Goal: Transaction & Acquisition: Purchase product/service

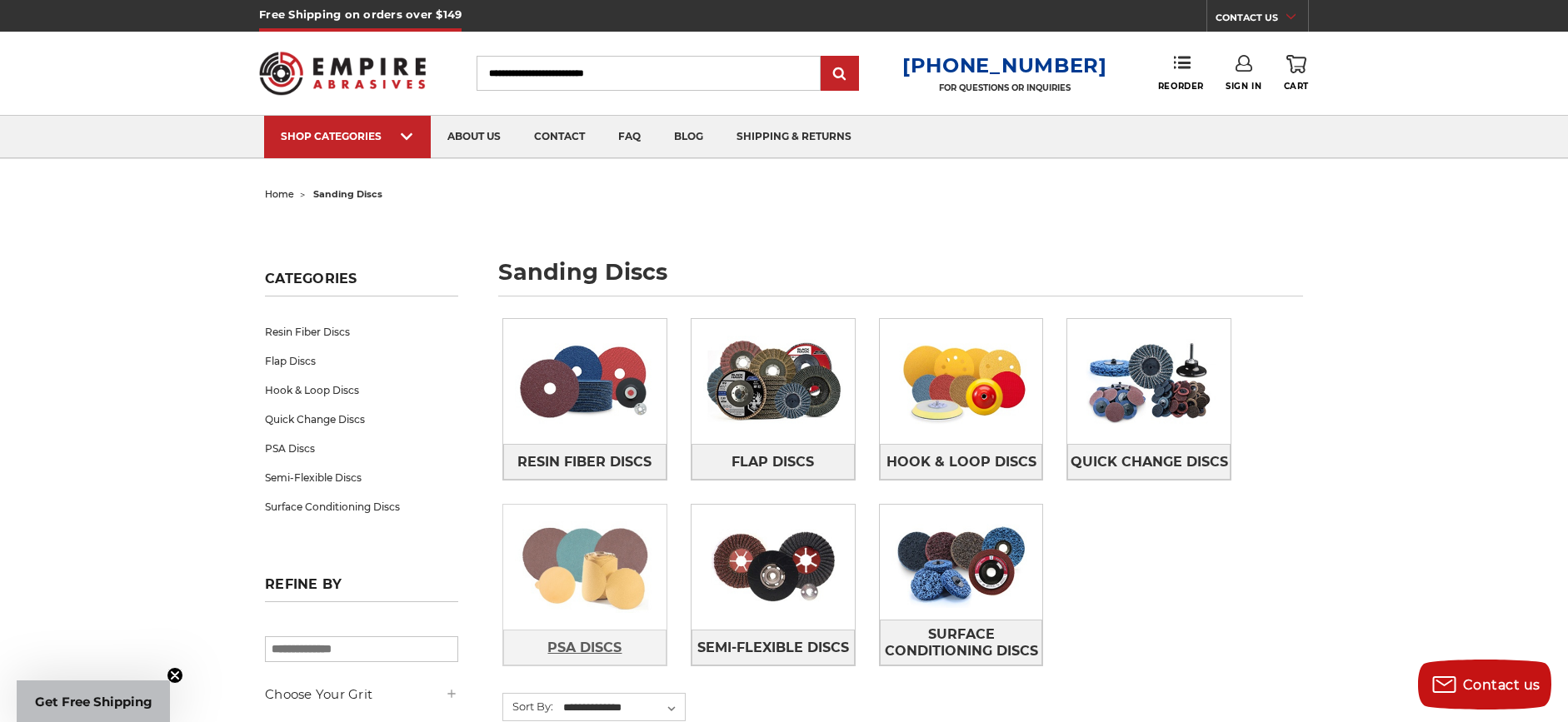
click at [615, 646] on span "PSA Discs" at bounding box center [584, 648] width 75 height 28
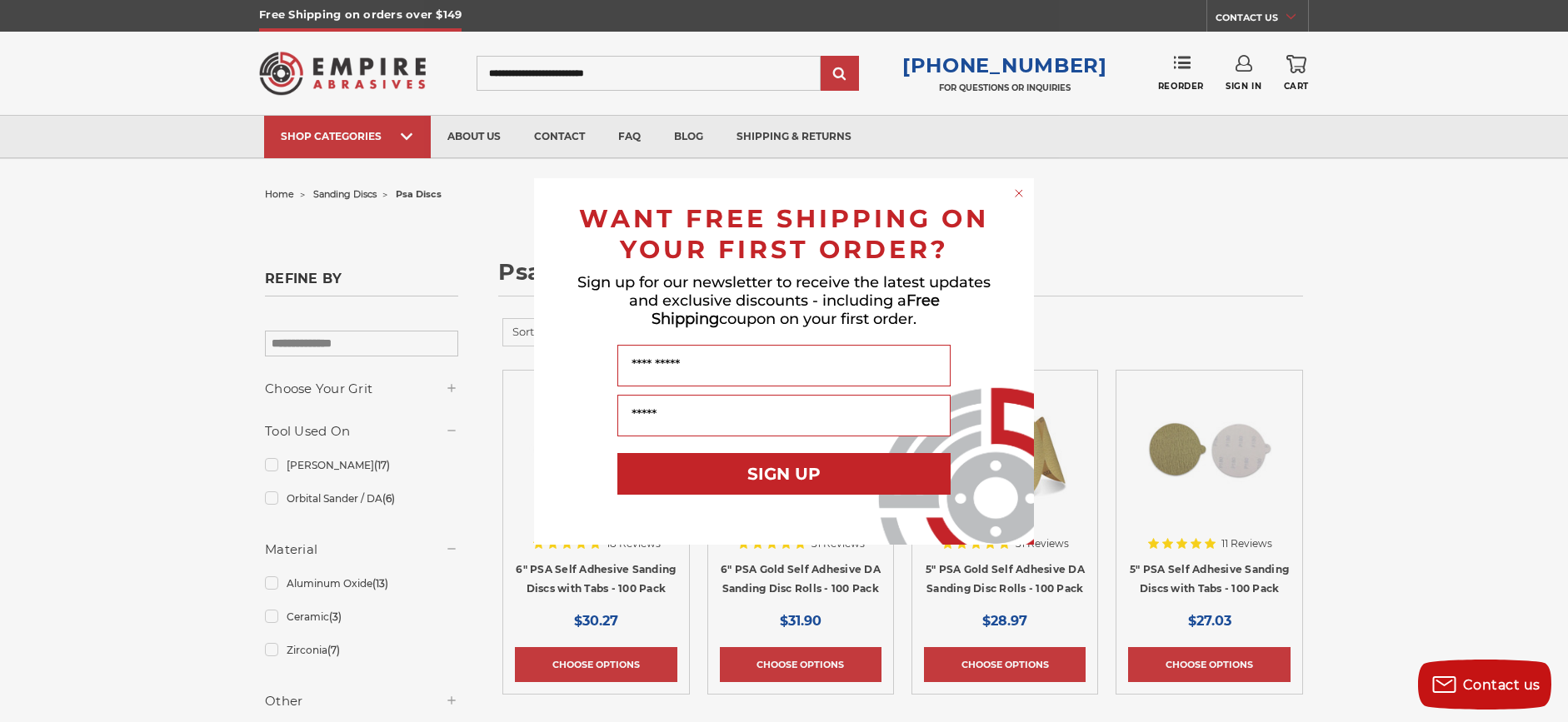
click at [1015, 190] on circle "Close dialog" at bounding box center [1020, 193] width 16 height 16
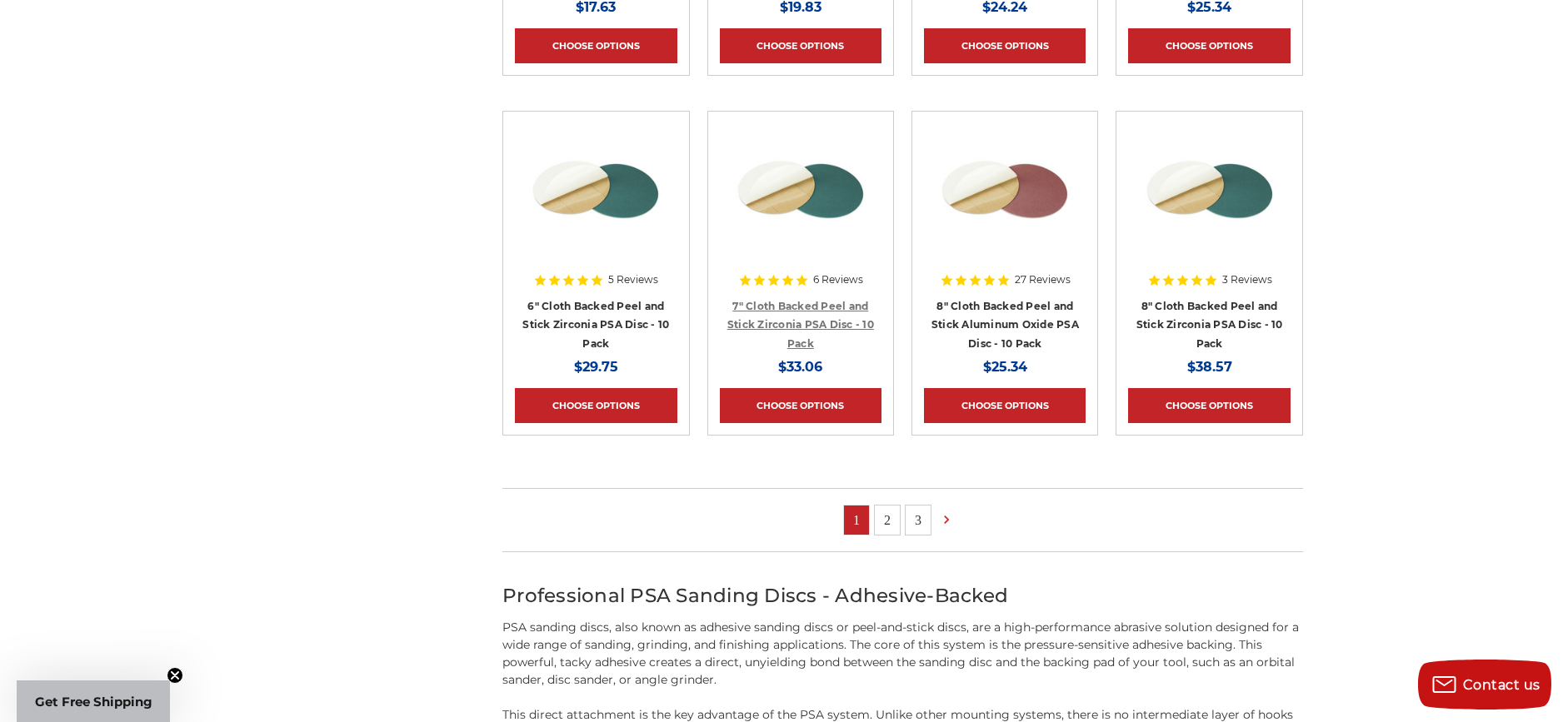
scroll to position [971, 0]
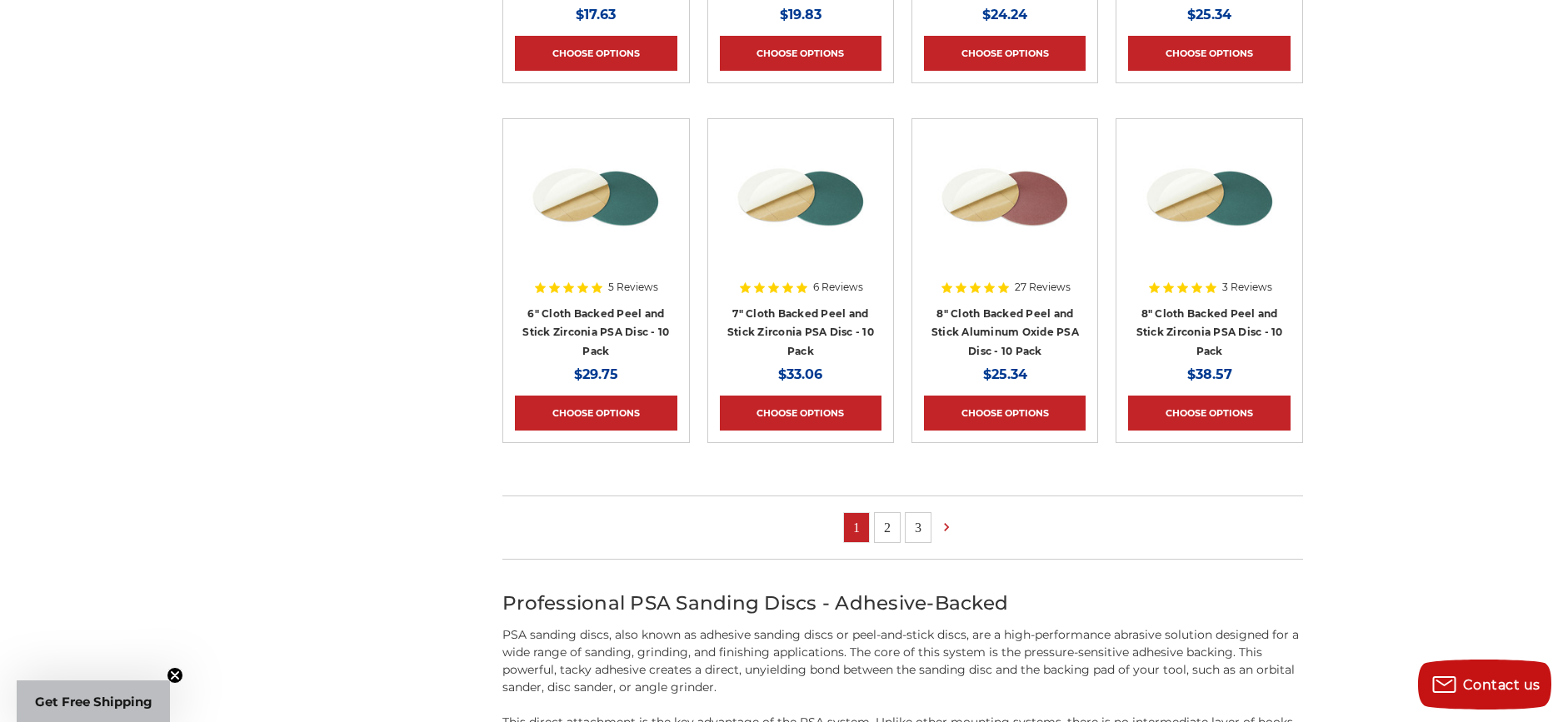
click at [889, 528] on link "2" at bounding box center [887, 527] width 25 height 29
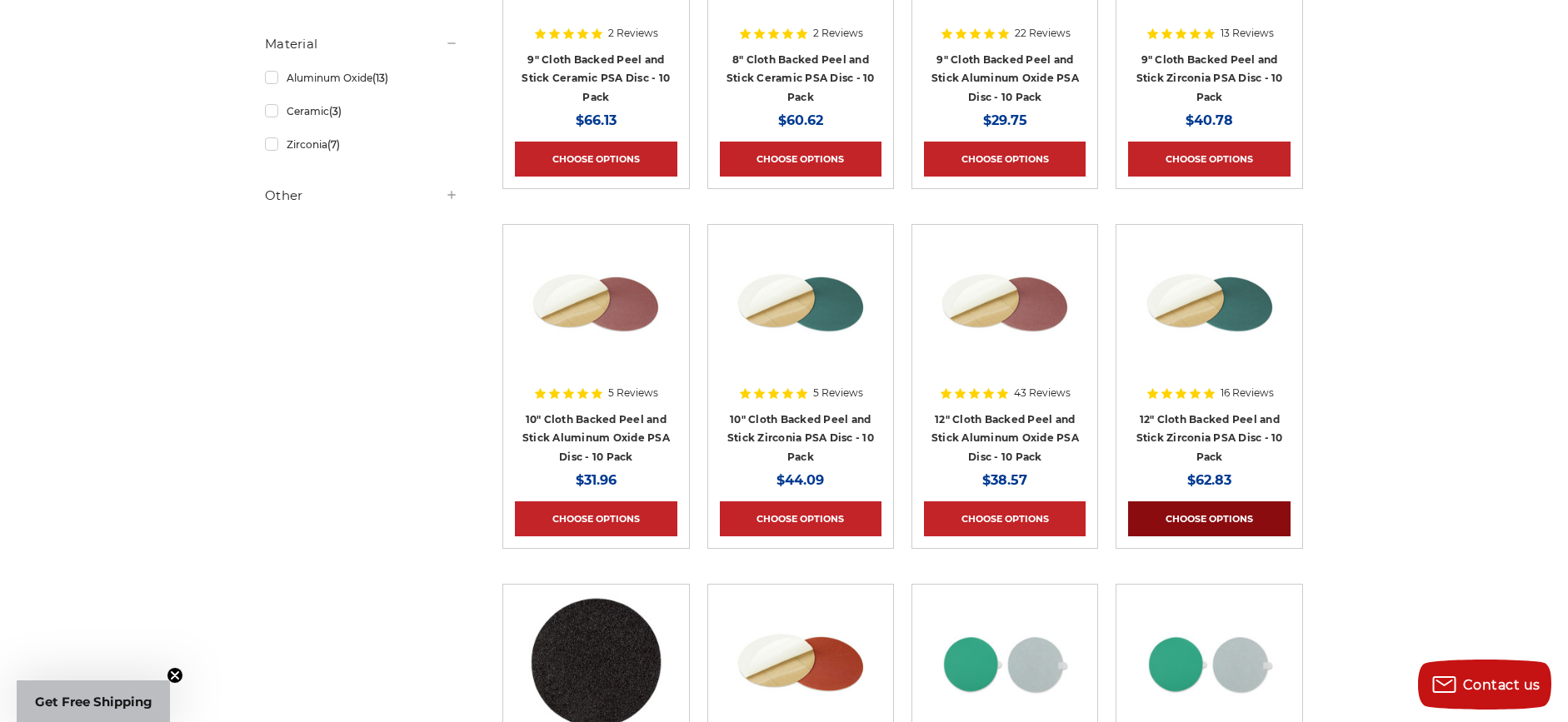
scroll to position [506, 1]
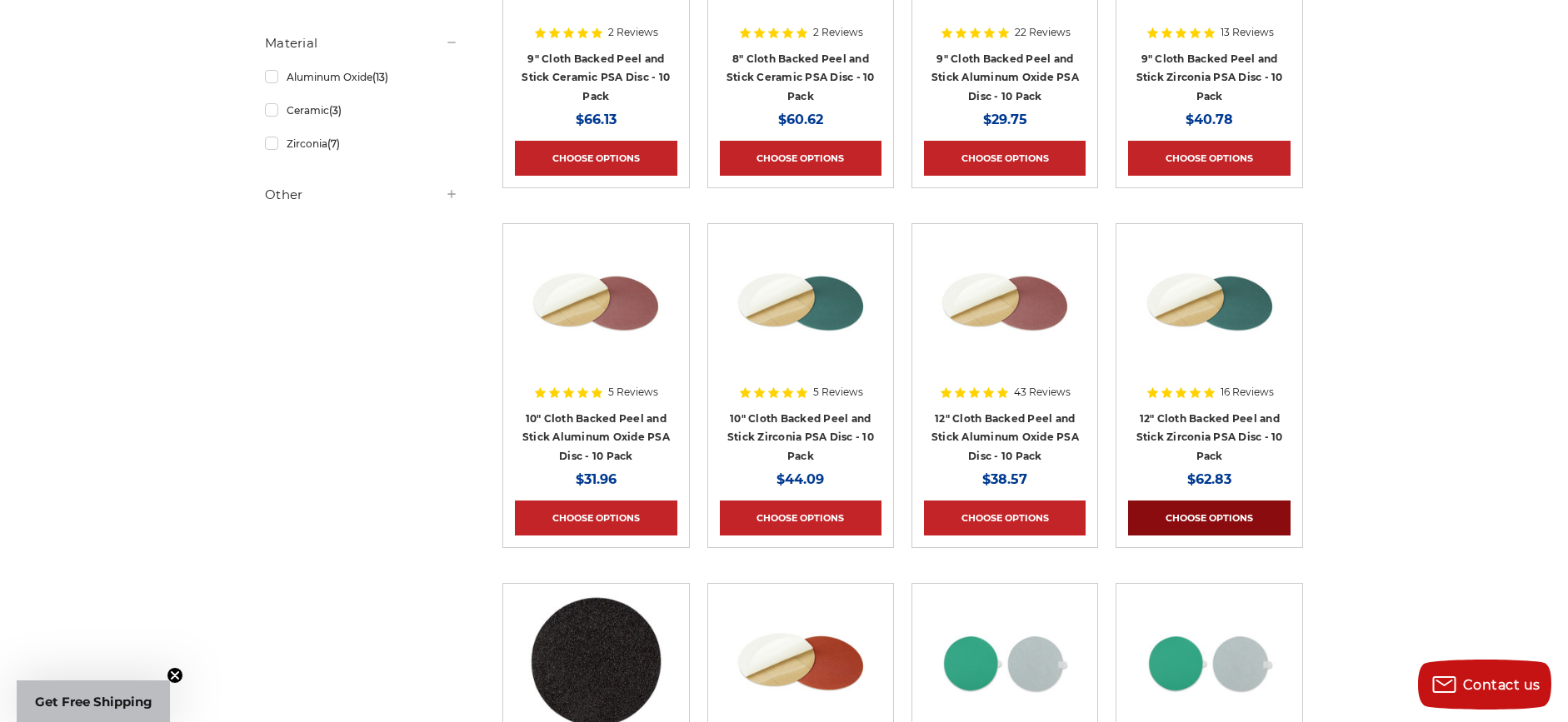
click at [1209, 525] on link "Choose Options" at bounding box center [1209, 518] width 161 height 35
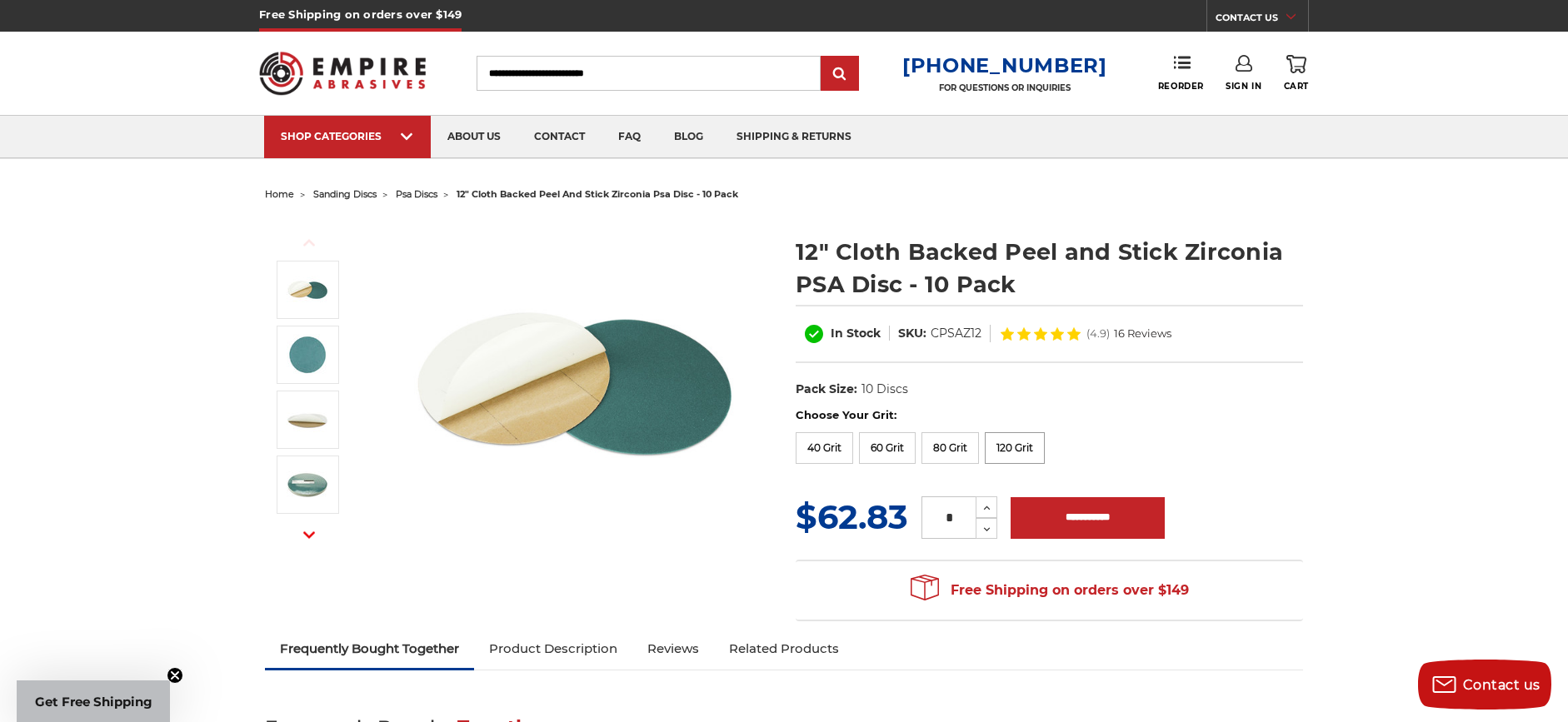
click at [1030, 454] on label "120 Grit" at bounding box center [1014, 448] width 60 height 32
